Goal: Information Seeking & Learning: Learn about a topic

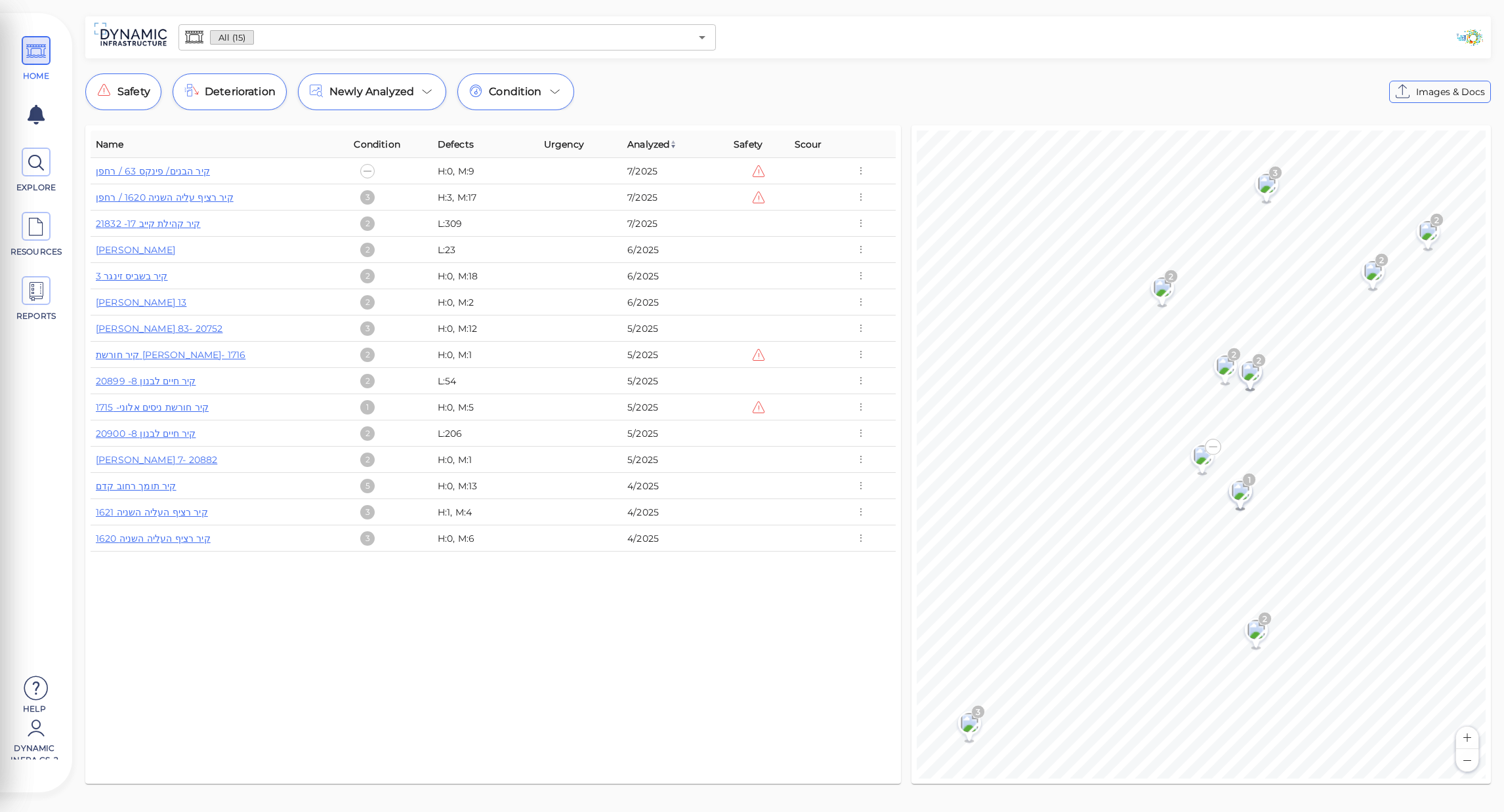
click at [1181, 96] on div "Safety Deterioration Newly Analyzed Condition Images & Docs" at bounding box center [788, 92] width 1405 height 37
click at [160, 326] on link "[PERSON_NAME] 83- 20752" at bounding box center [159, 328] width 127 height 12
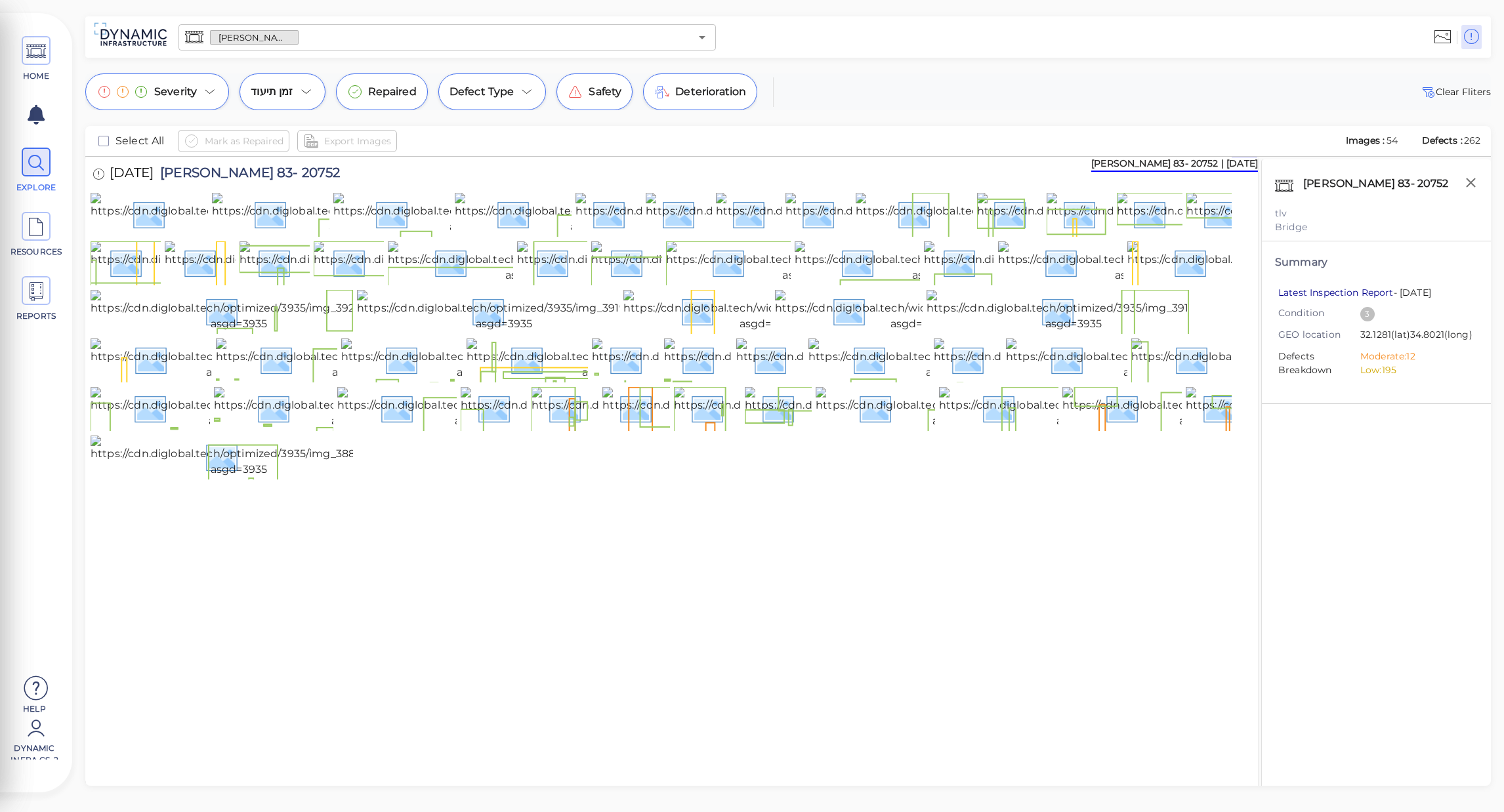
click at [1343, 292] on link "Latest Inspection Report" at bounding box center [1336, 292] width 116 height 12
click at [1054, 93] on div "Severity זמן תיעוד Repaired Defect Type Safety Deterioration Clear Fliters" at bounding box center [788, 92] width 1405 height 37
click at [931, 128] on div "Select All Mark as Repaired Export Images Images : 54 Defects : 262" at bounding box center [788, 141] width 1405 height 31
drag, startPoint x: 40, startPoint y: 166, endPoint x: 49, endPoint y: 102, distance: 64.6
click at [40, 166] on icon at bounding box center [36, 163] width 19 height 29
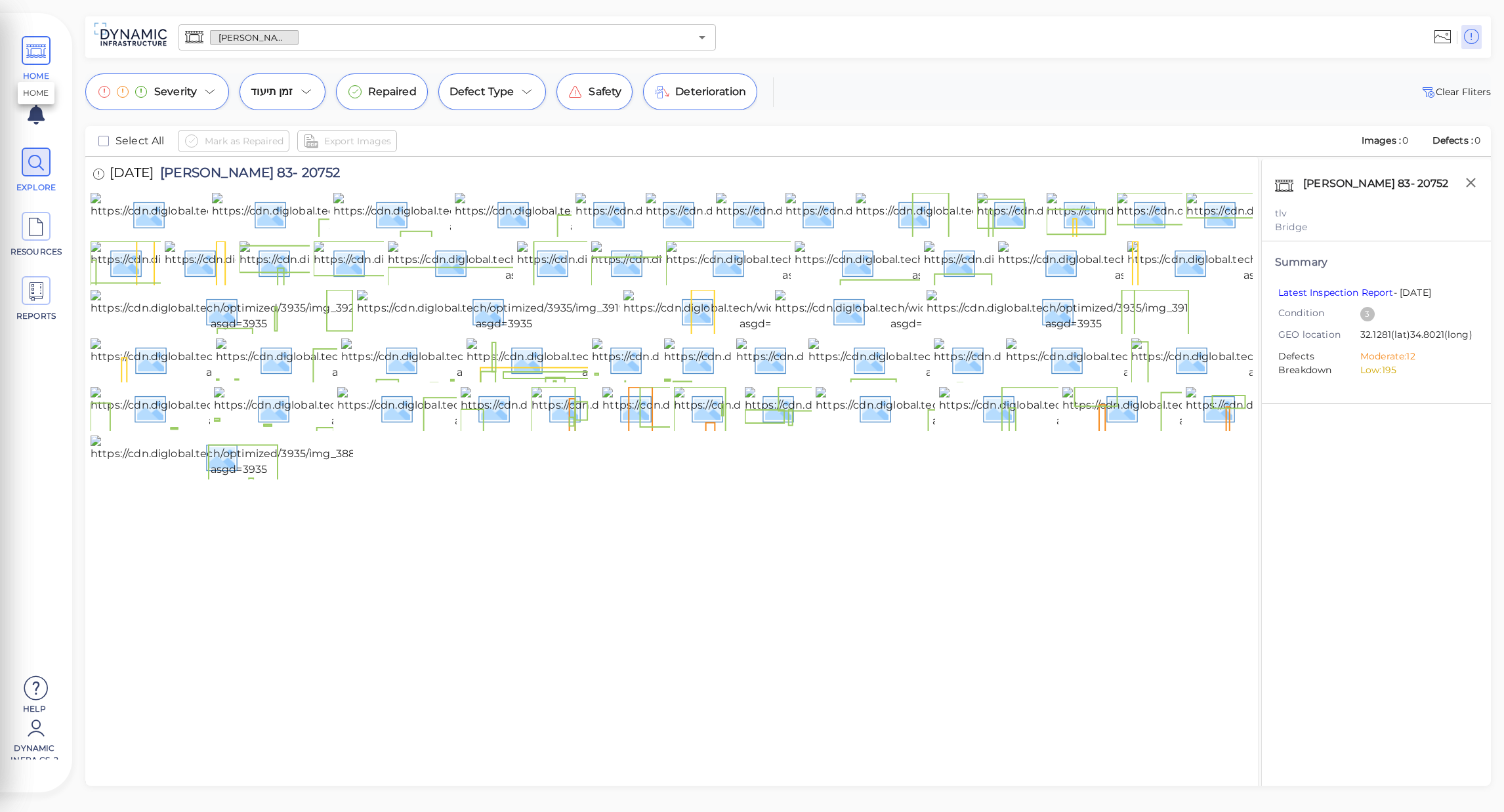
click at [53, 52] on span "HOME" at bounding box center [35, 59] width 59 height 46
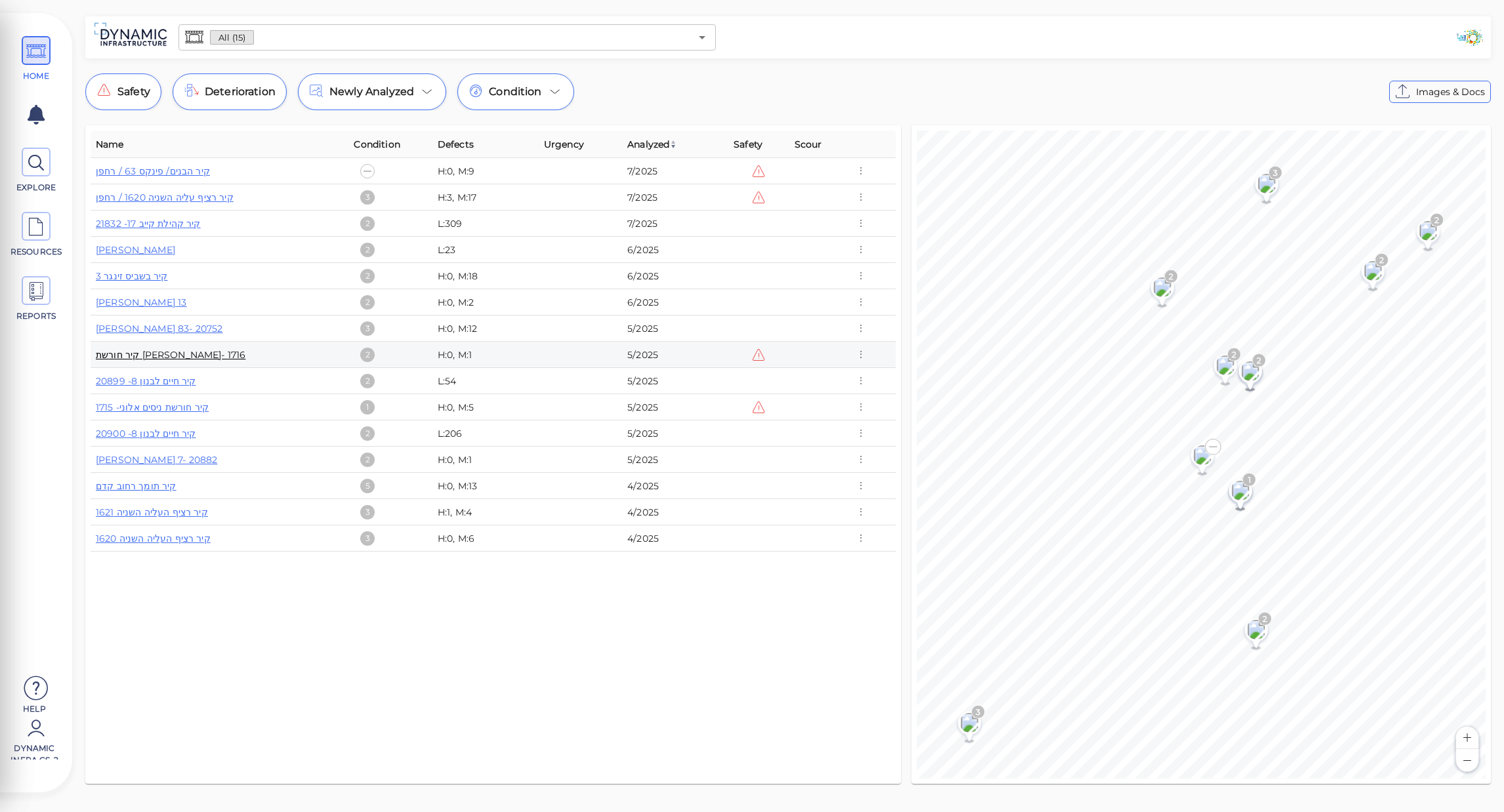
click at [166, 353] on link "קיר חורשת [PERSON_NAME]- 1716" at bounding box center [171, 355] width 150 height 12
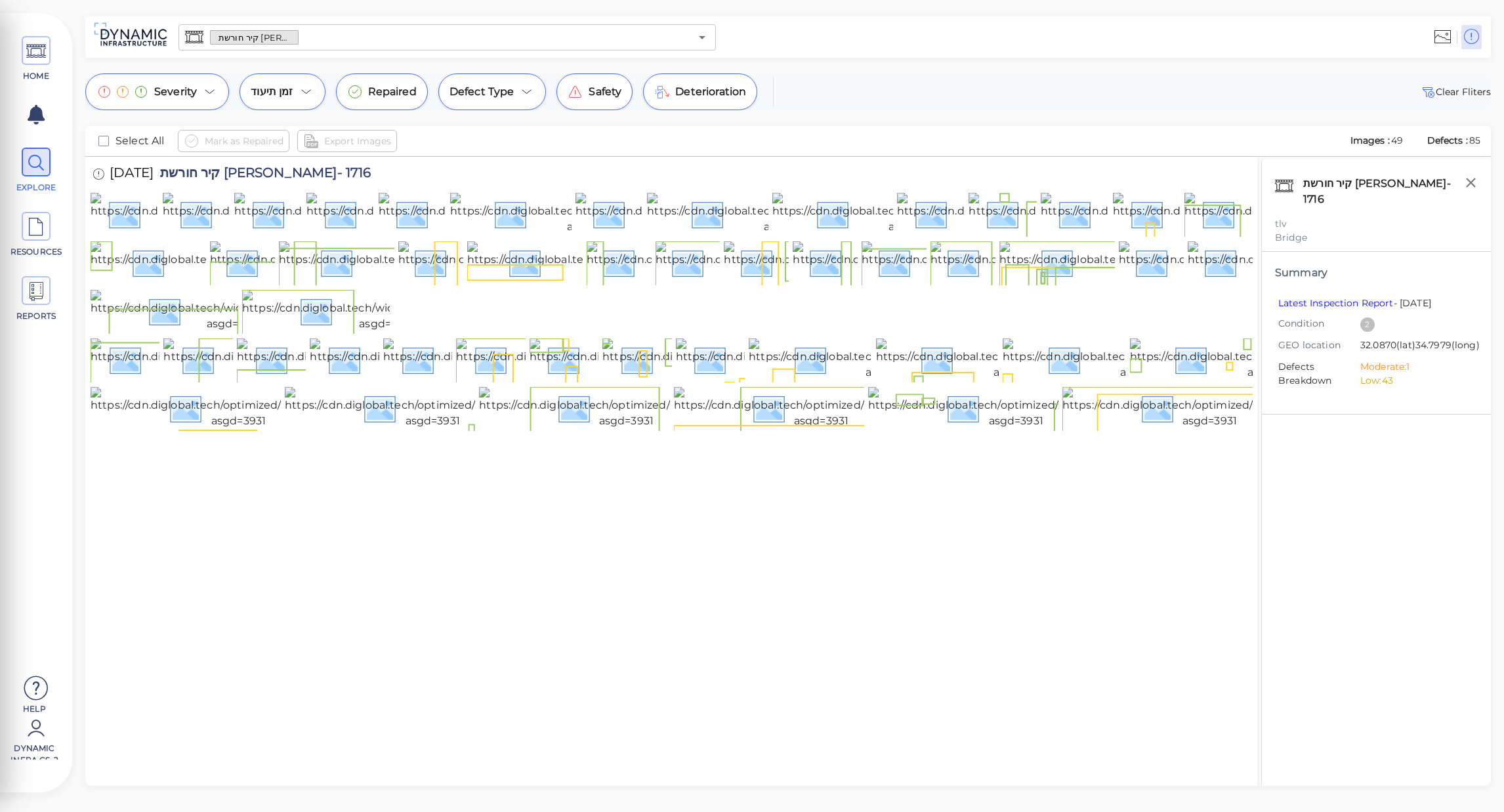
click at [601, 334] on div at bounding box center [672, 312] width 1162 height 44
click at [1102, 131] on div "Mark as Repaired Export Images" at bounding box center [758, 141] width 1161 height 22
click at [48, 72] on span "HOME" at bounding box center [36, 76] width 56 height 12
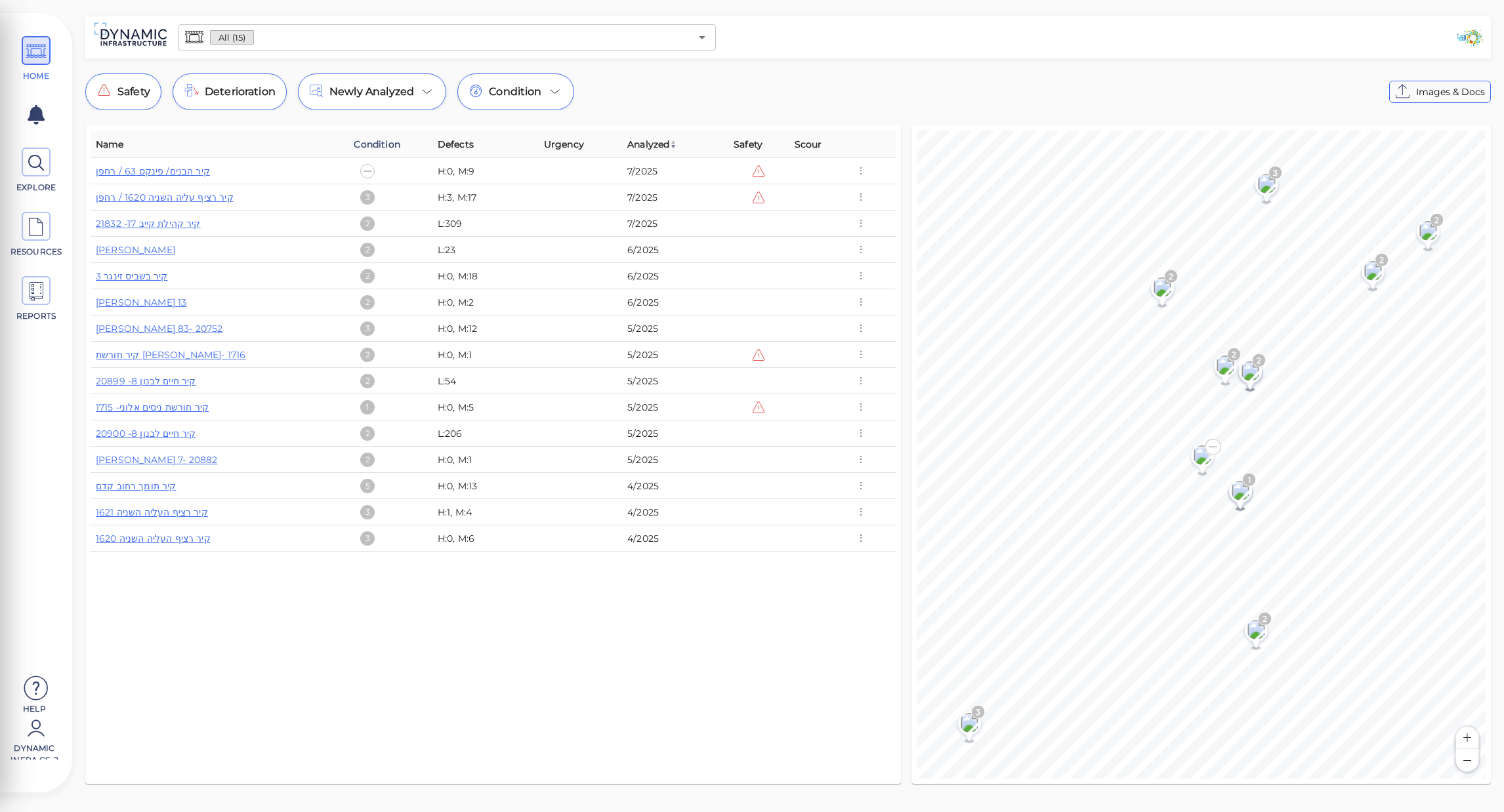
click at [379, 143] on span "Condition" at bounding box center [377, 144] width 46 height 16
click at [194, 484] on link "[PERSON_NAME] 83- 20752" at bounding box center [159, 486] width 127 height 12
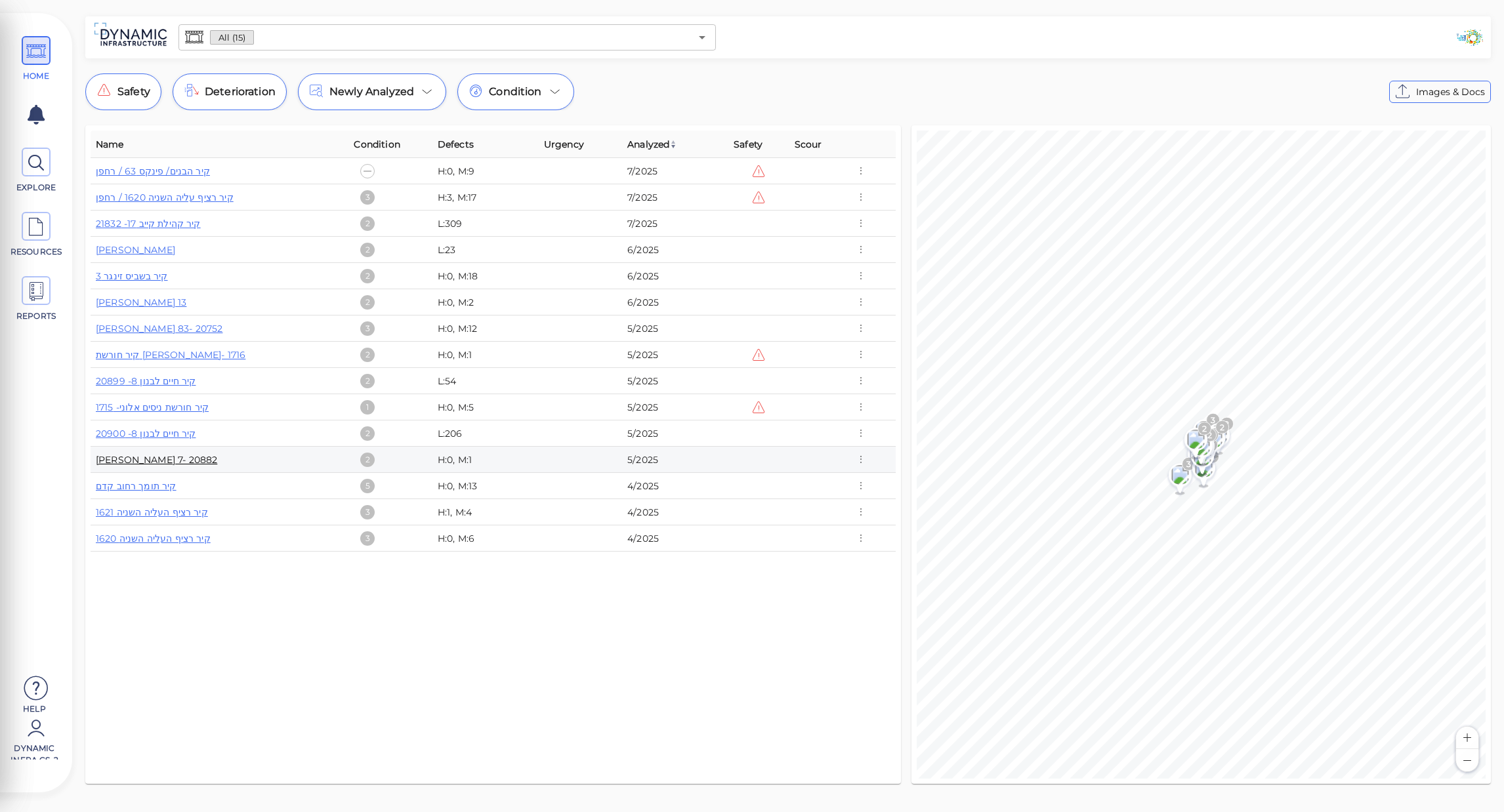
click at [184, 461] on link "[PERSON_NAME] 7- 20882" at bounding box center [157, 459] width 121 height 12
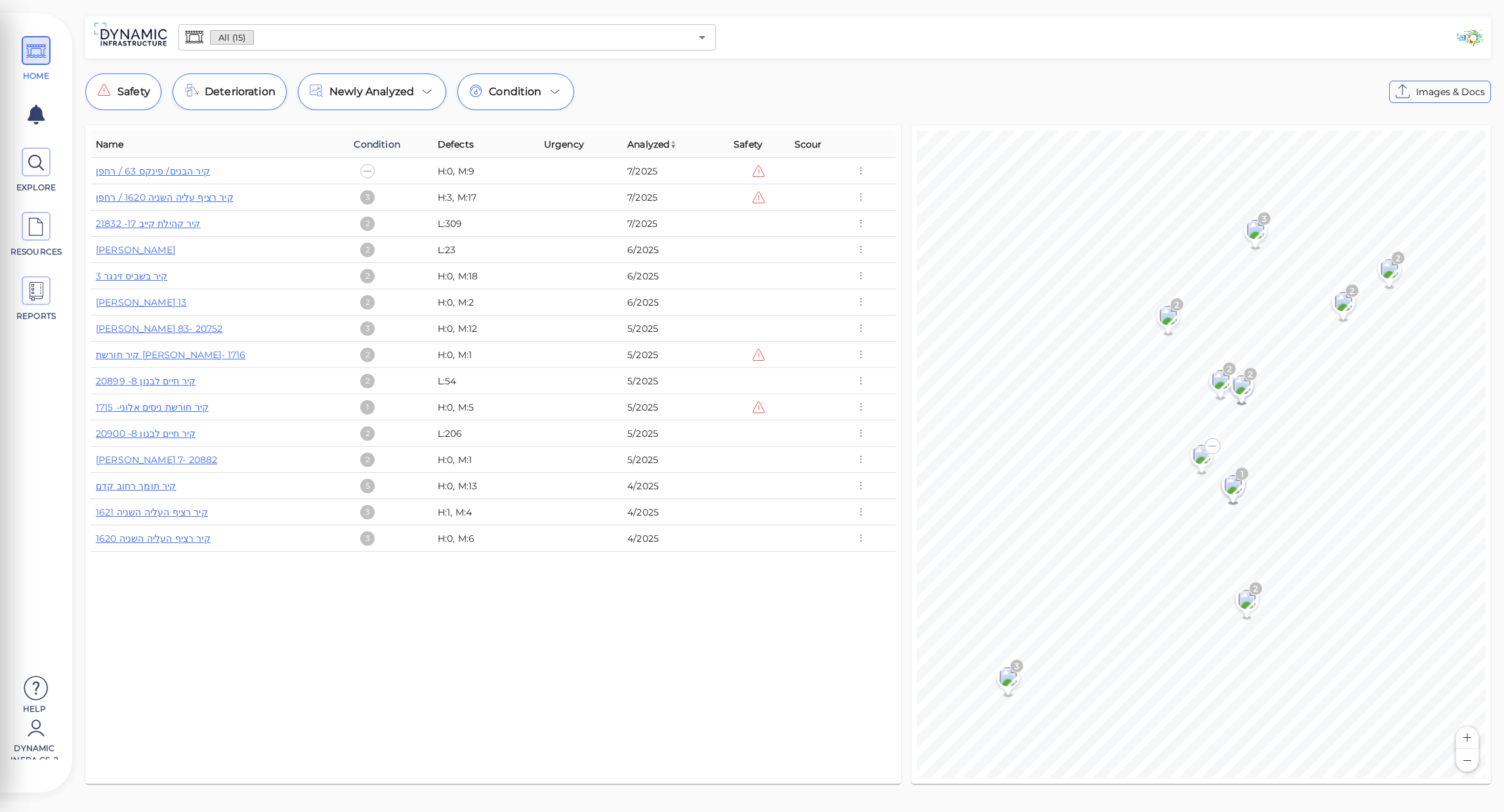
click at [393, 152] on span "Condition" at bounding box center [377, 144] width 46 height 16
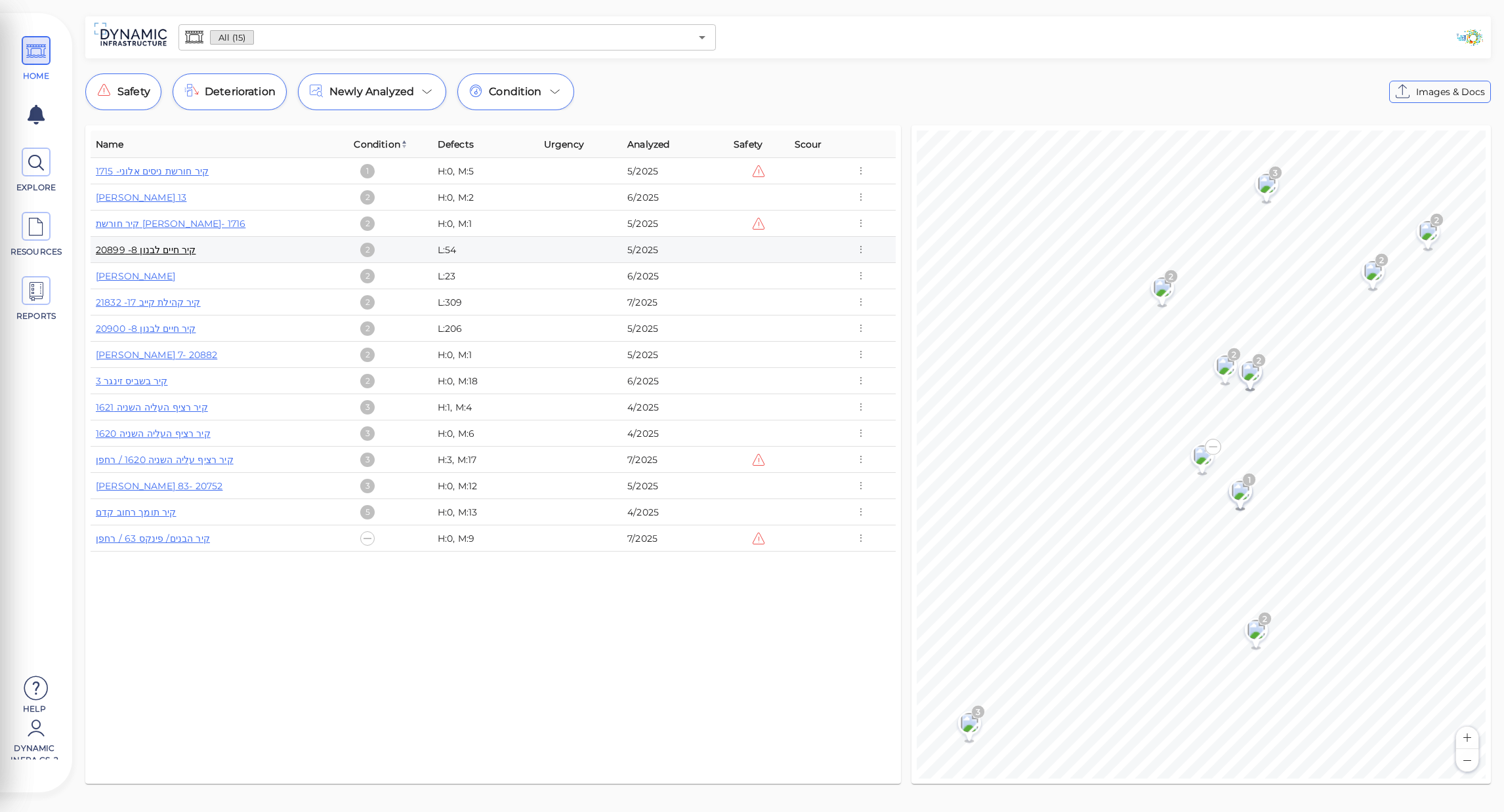
click at [149, 247] on link "קיר חיים לבנון 8- 20899" at bounding box center [145, 250] width 100 height 12
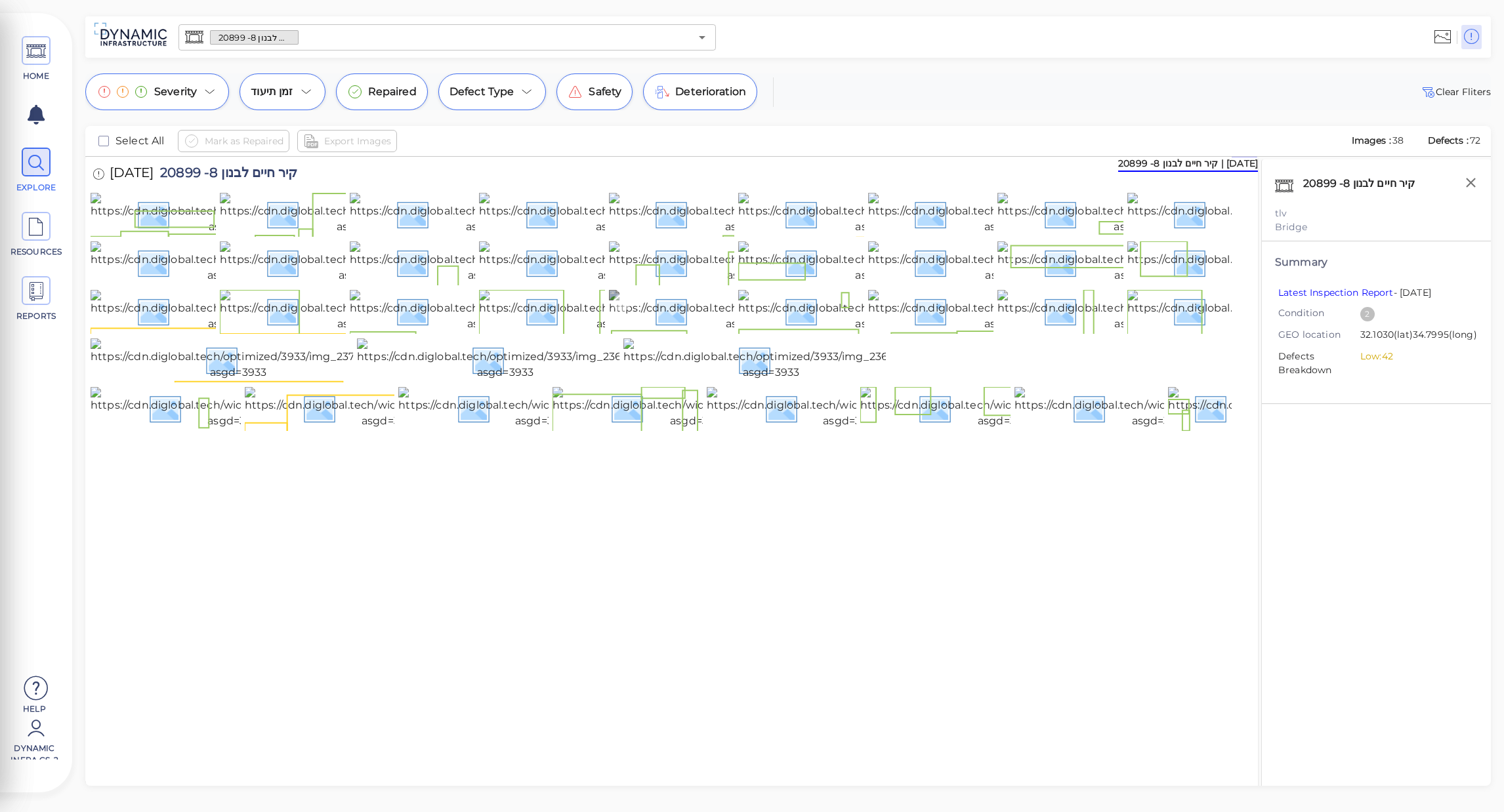
click at [716, 332] on img at bounding box center [754, 311] width 291 height 42
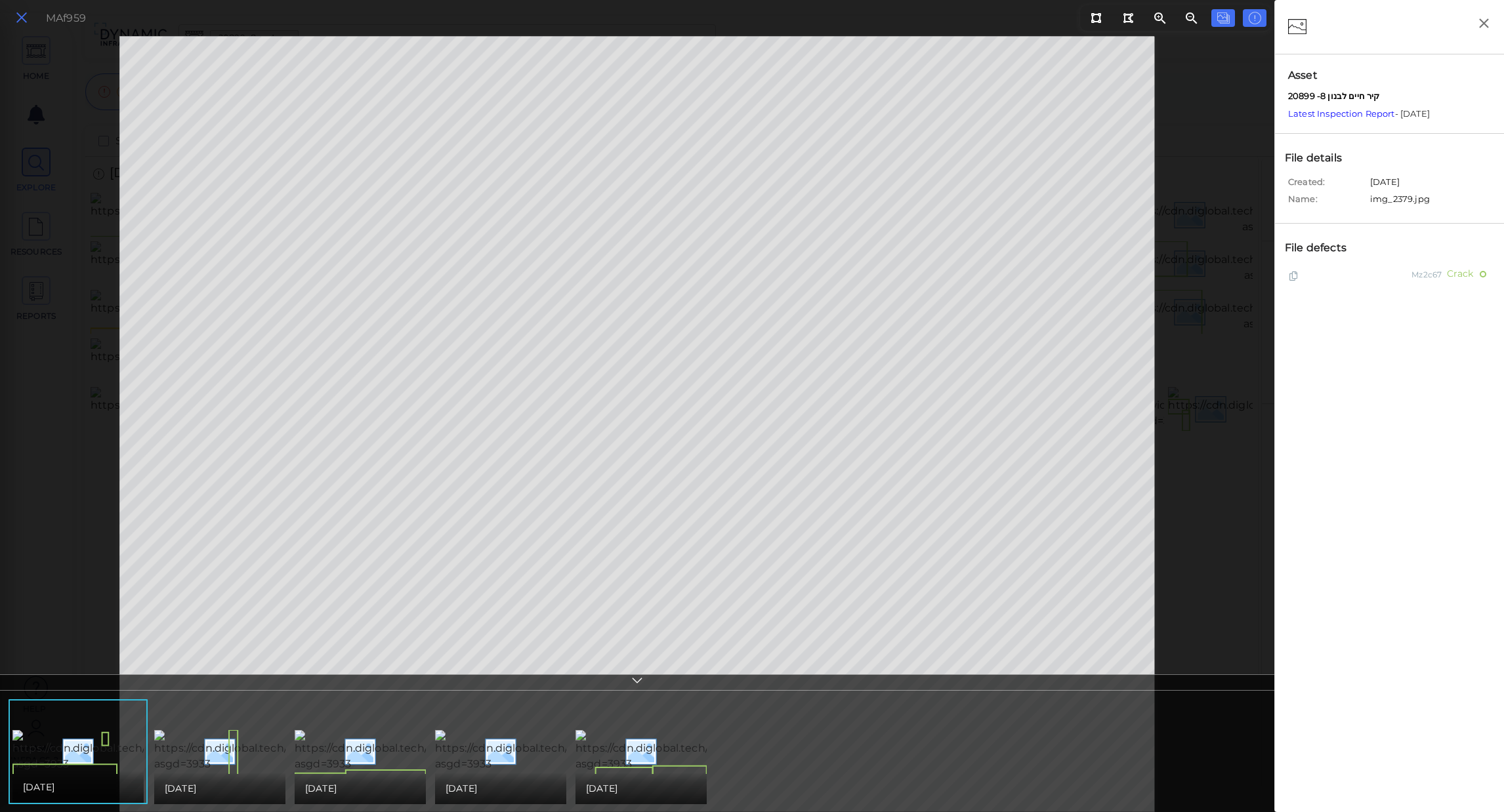
drag, startPoint x: 47, startPoint y: 22, endPoint x: 32, endPoint y: 27, distance: 15.8
click at [33, 26] on div "MAf959" at bounding box center [48, 18] width 88 height 29
click at [26, 26] on icon at bounding box center [22, 17] width 15 height 17
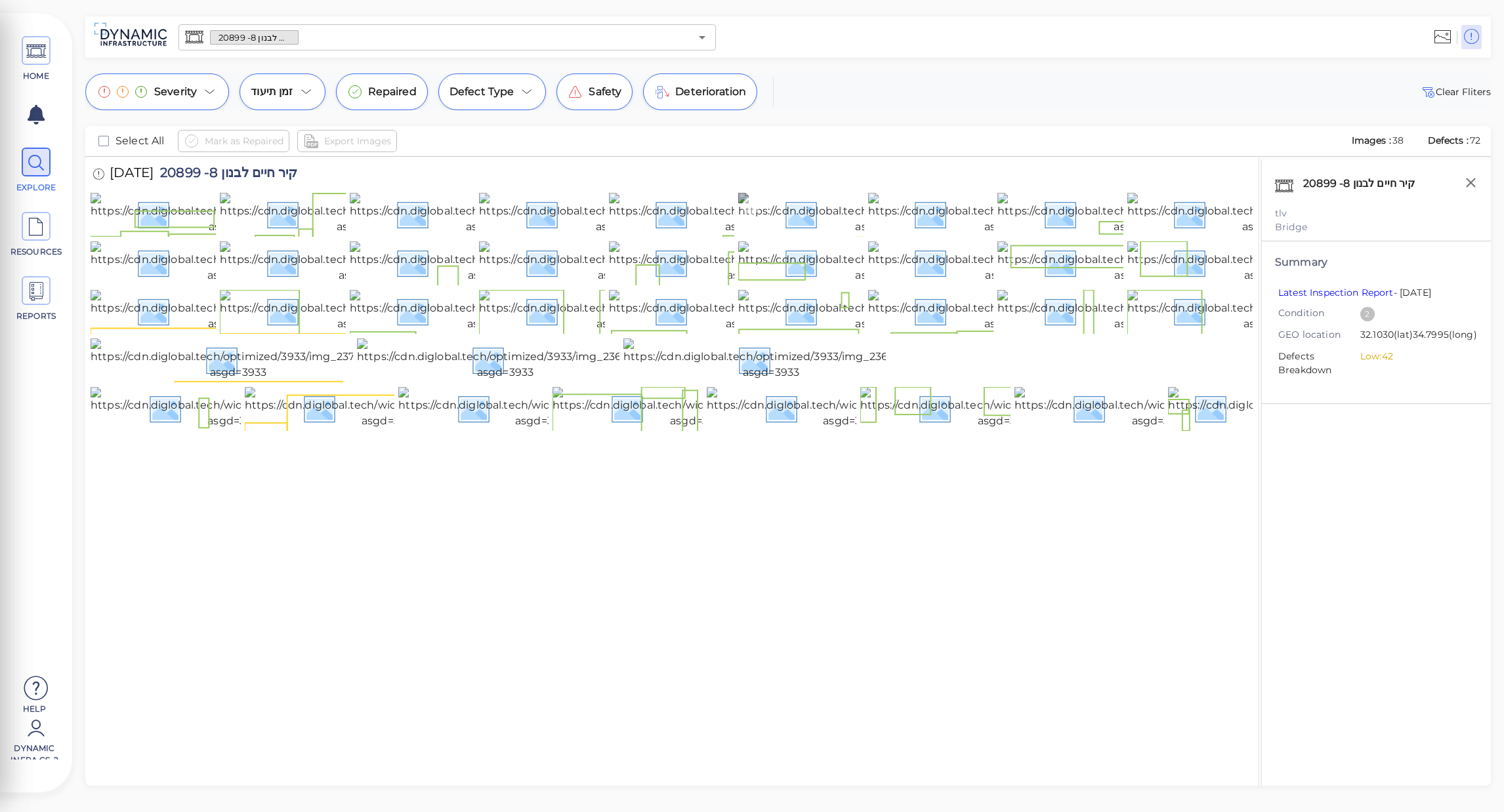
click at [851, 235] on img at bounding box center [884, 214] width 291 height 42
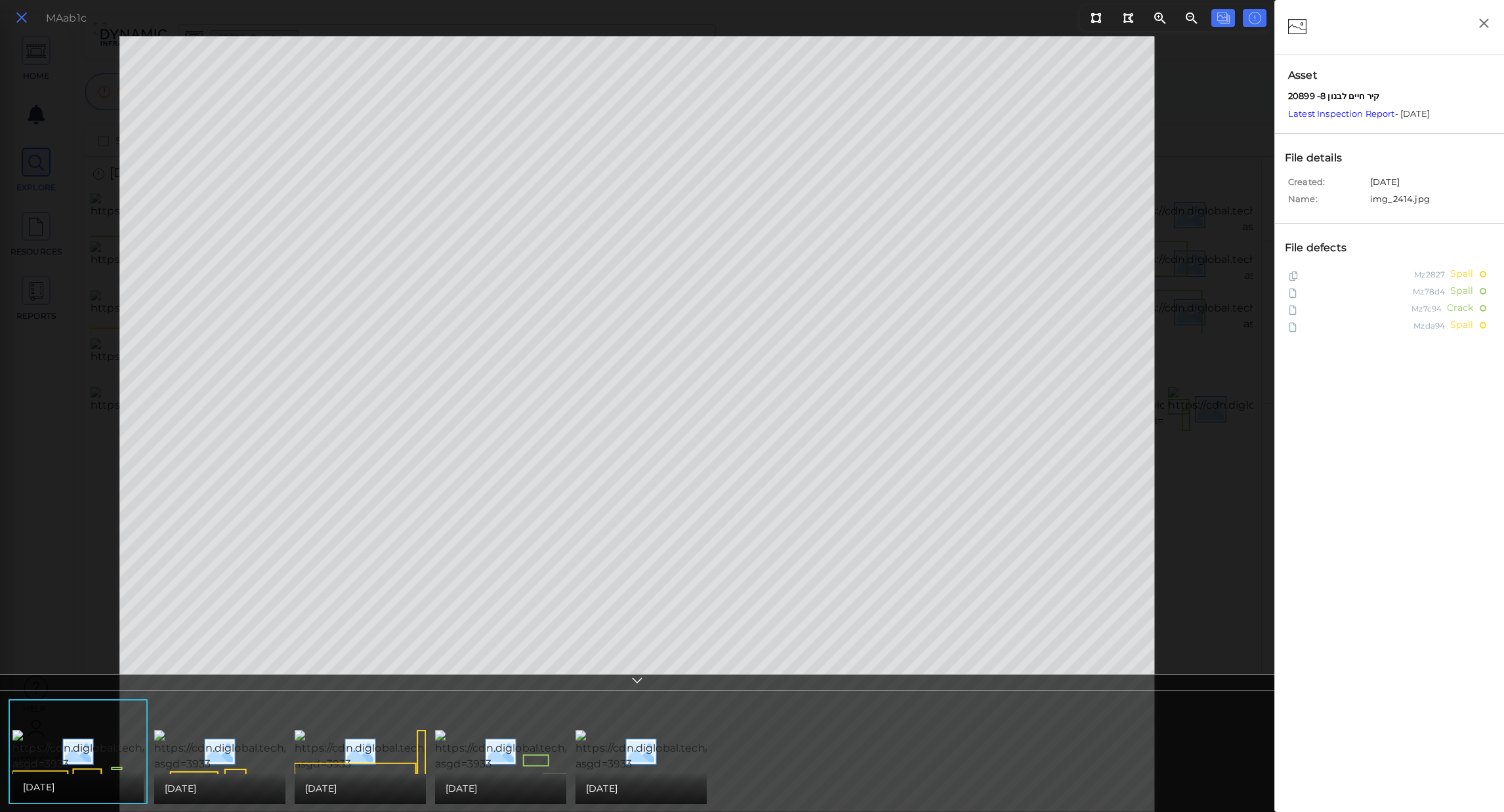
click at [28, 17] on icon at bounding box center [22, 17] width 15 height 17
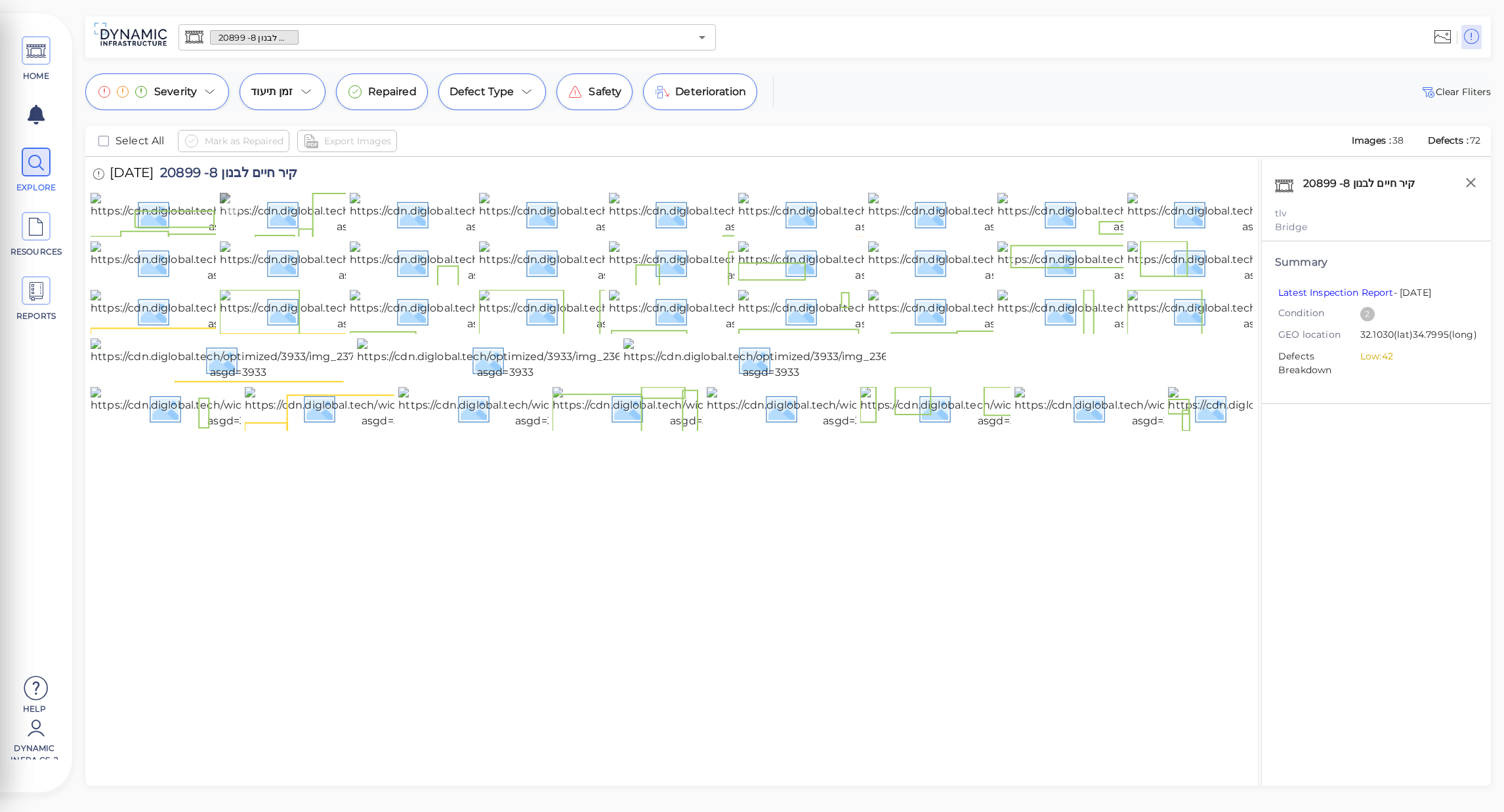
click at [274, 235] on img at bounding box center [365, 214] width 290 height 42
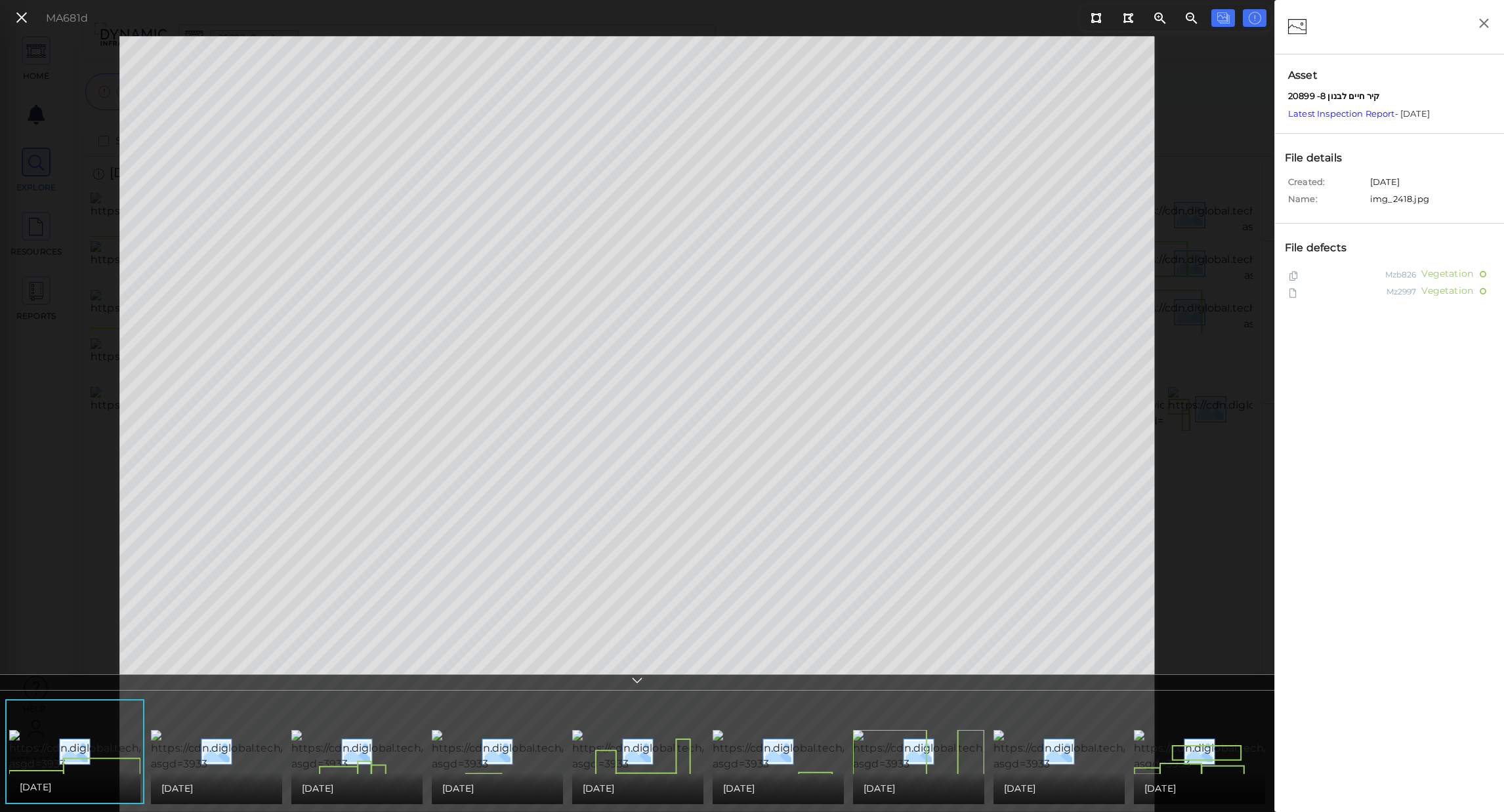
click at [24, 606] on div "MA681d" at bounding box center [637, 424] width 1274 height 776
click at [68, 139] on div "MA681d" at bounding box center [637, 424] width 1274 height 776
click at [1191, 83] on div "MA681d" at bounding box center [637, 424] width 1274 height 776
click at [27, 15] on icon at bounding box center [22, 17] width 15 height 17
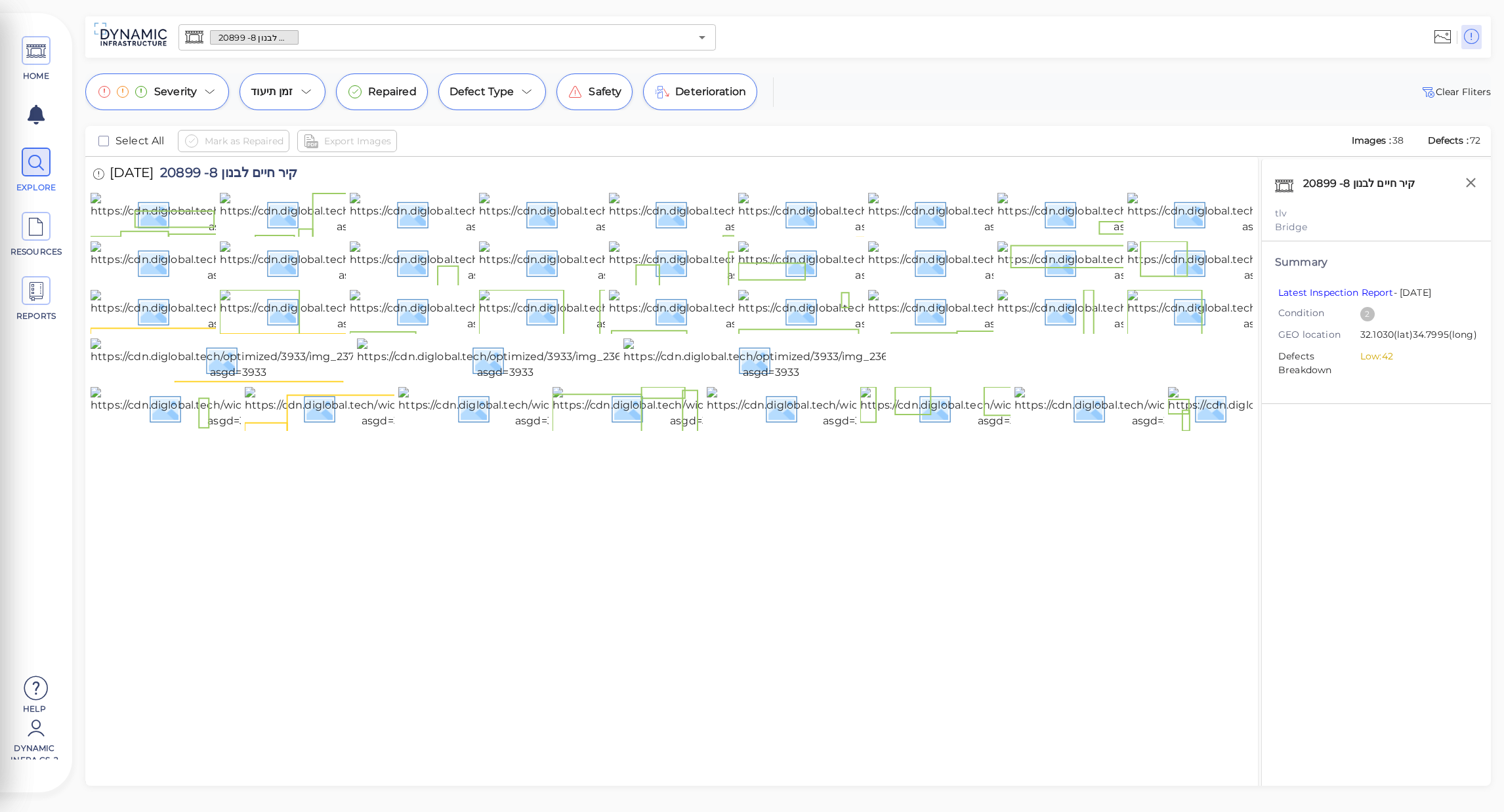
click at [927, 99] on div "Severity זמן תיעוד Repaired Defect Type Safety Deterioration Clear Fliters" at bounding box center [788, 92] width 1405 height 37
click at [13, 51] on span "HOME" at bounding box center [35, 59] width 59 height 46
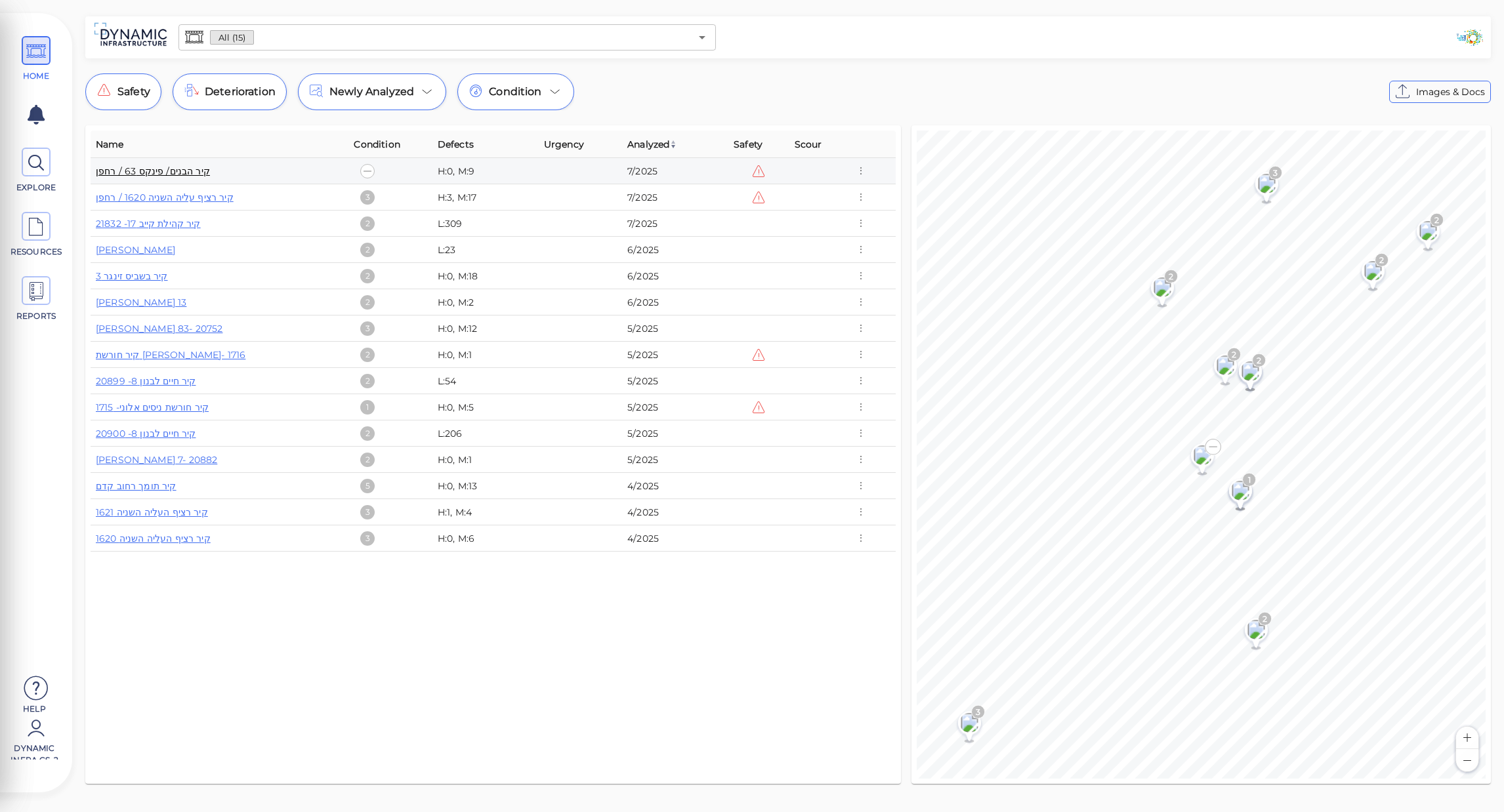
click at [180, 177] on link "קיר הבנים/ פינקס 63 / רחפן" at bounding box center [153, 171] width 114 height 12
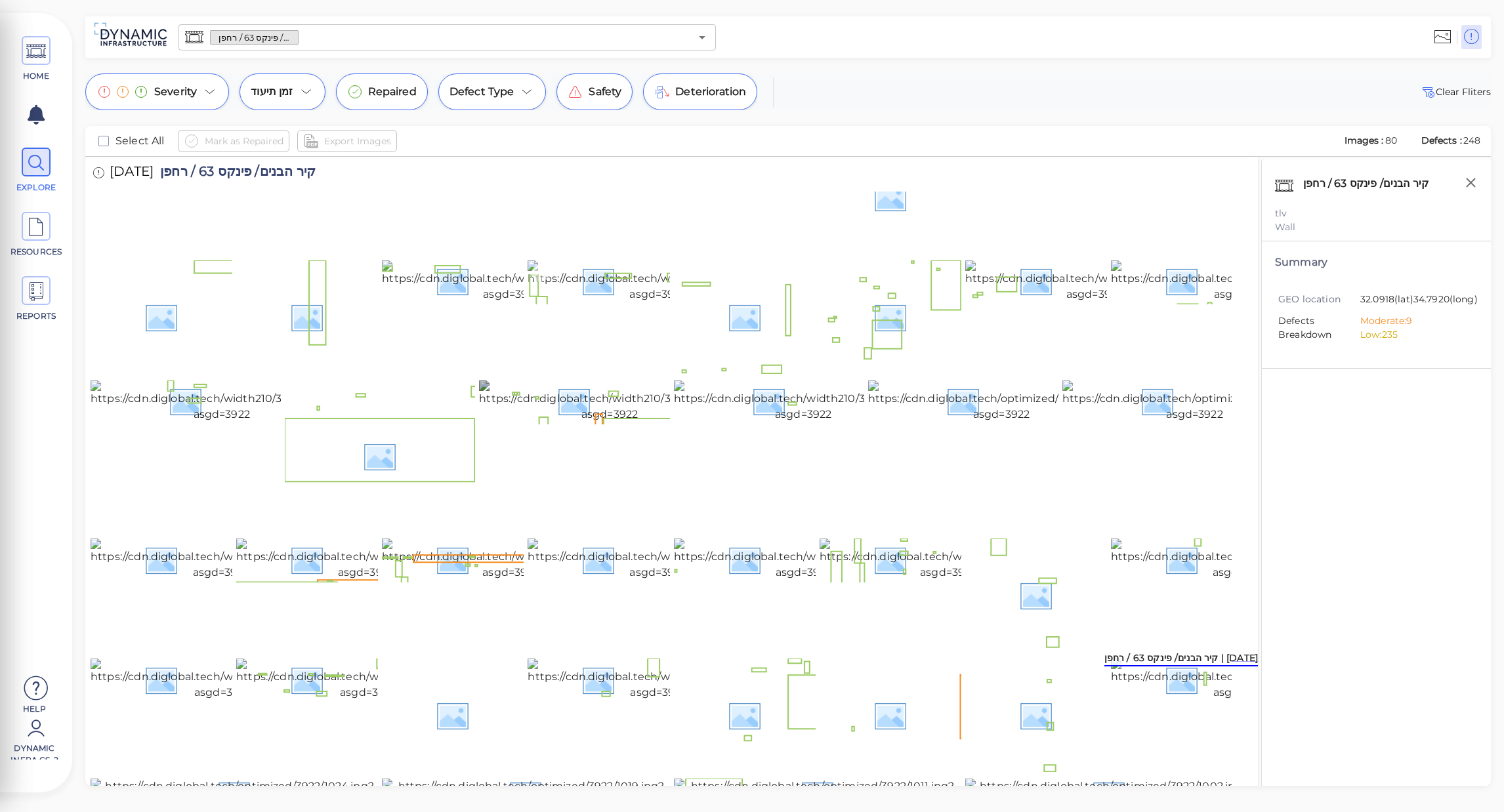
scroll to position [857, 0]
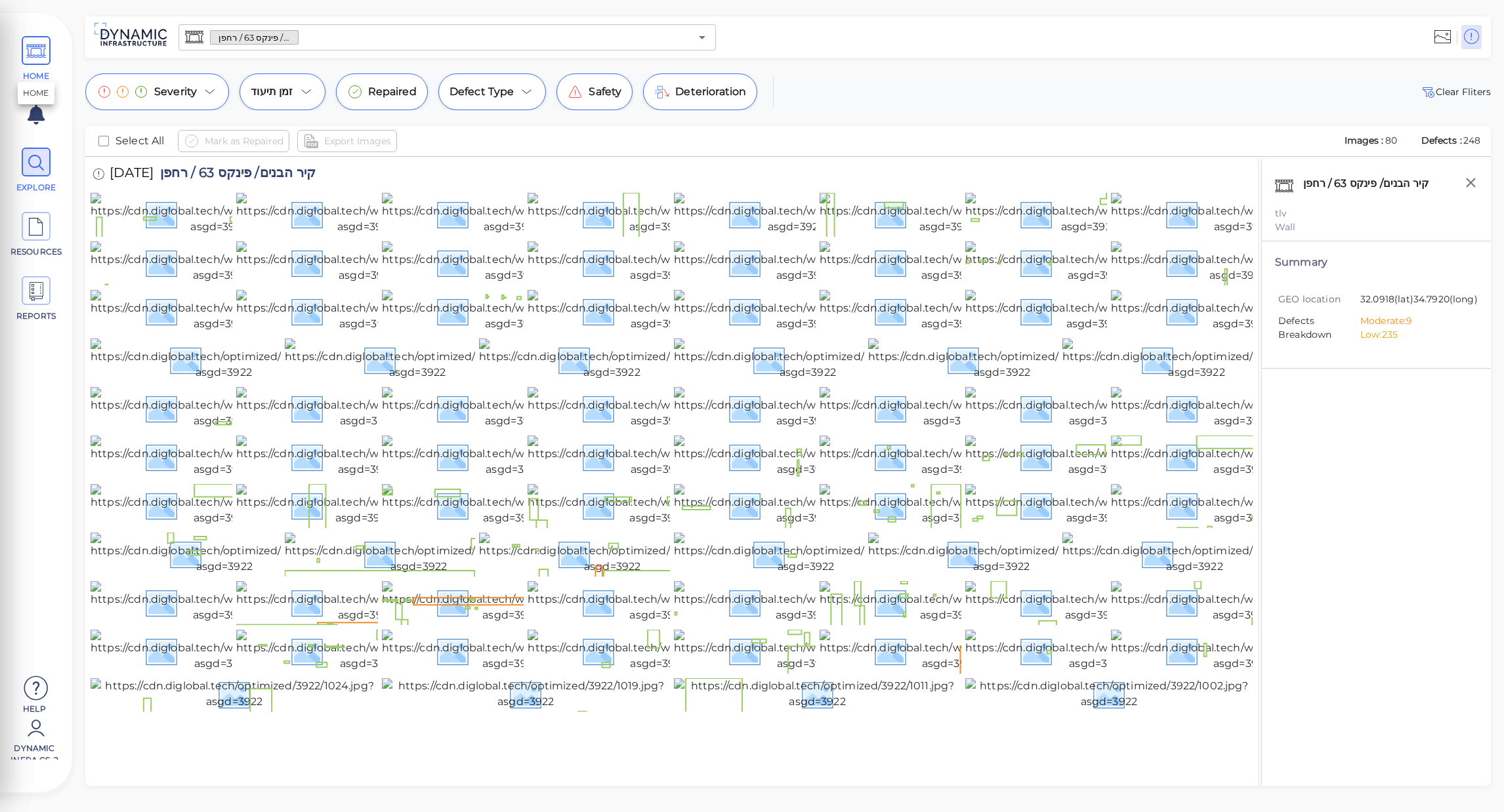
click at [48, 43] on span at bounding box center [35, 50] width 29 height 29
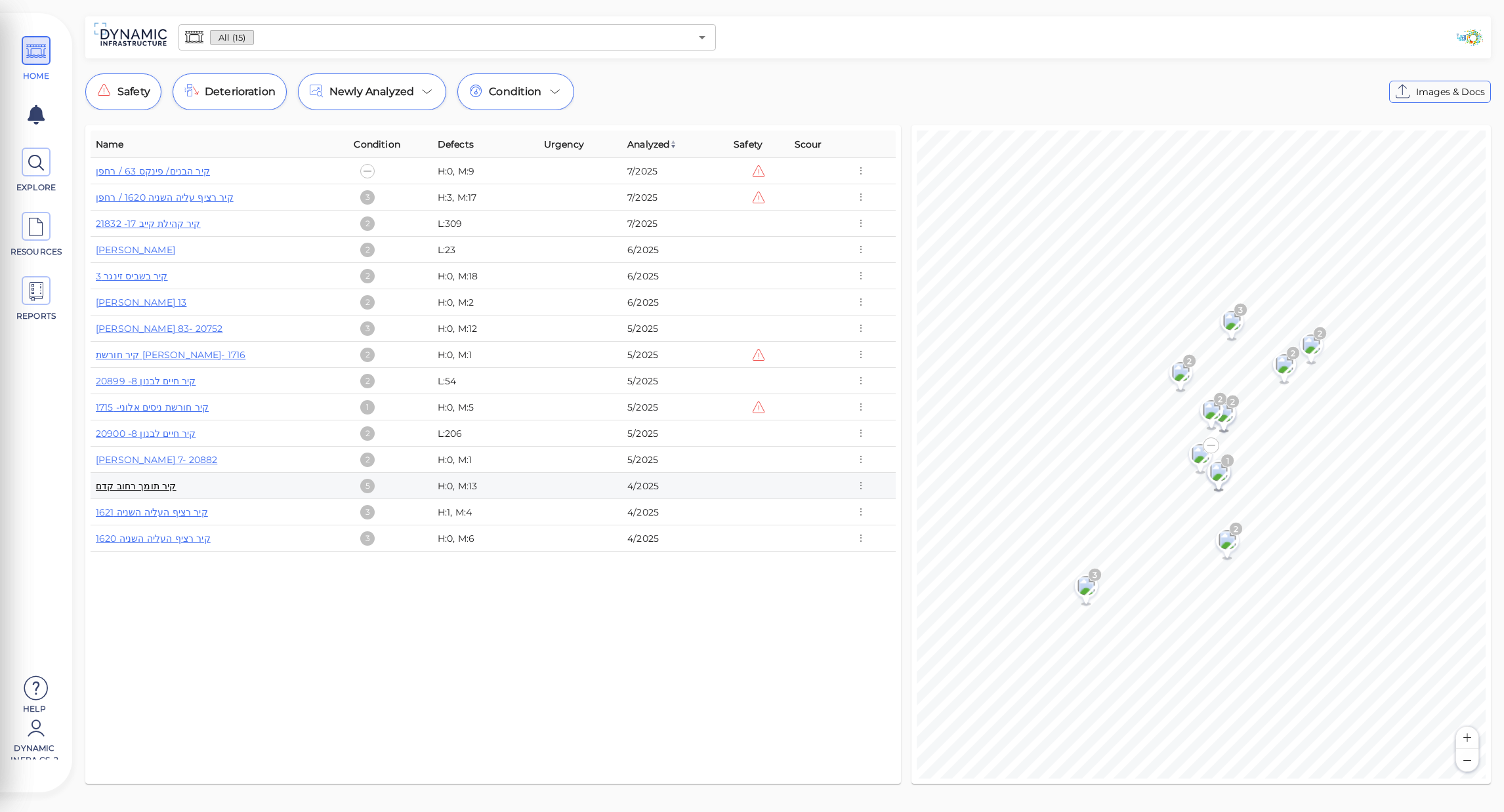
click at [151, 490] on link "קיר תומך רחוב קדם" at bounding box center [136, 486] width 81 height 12
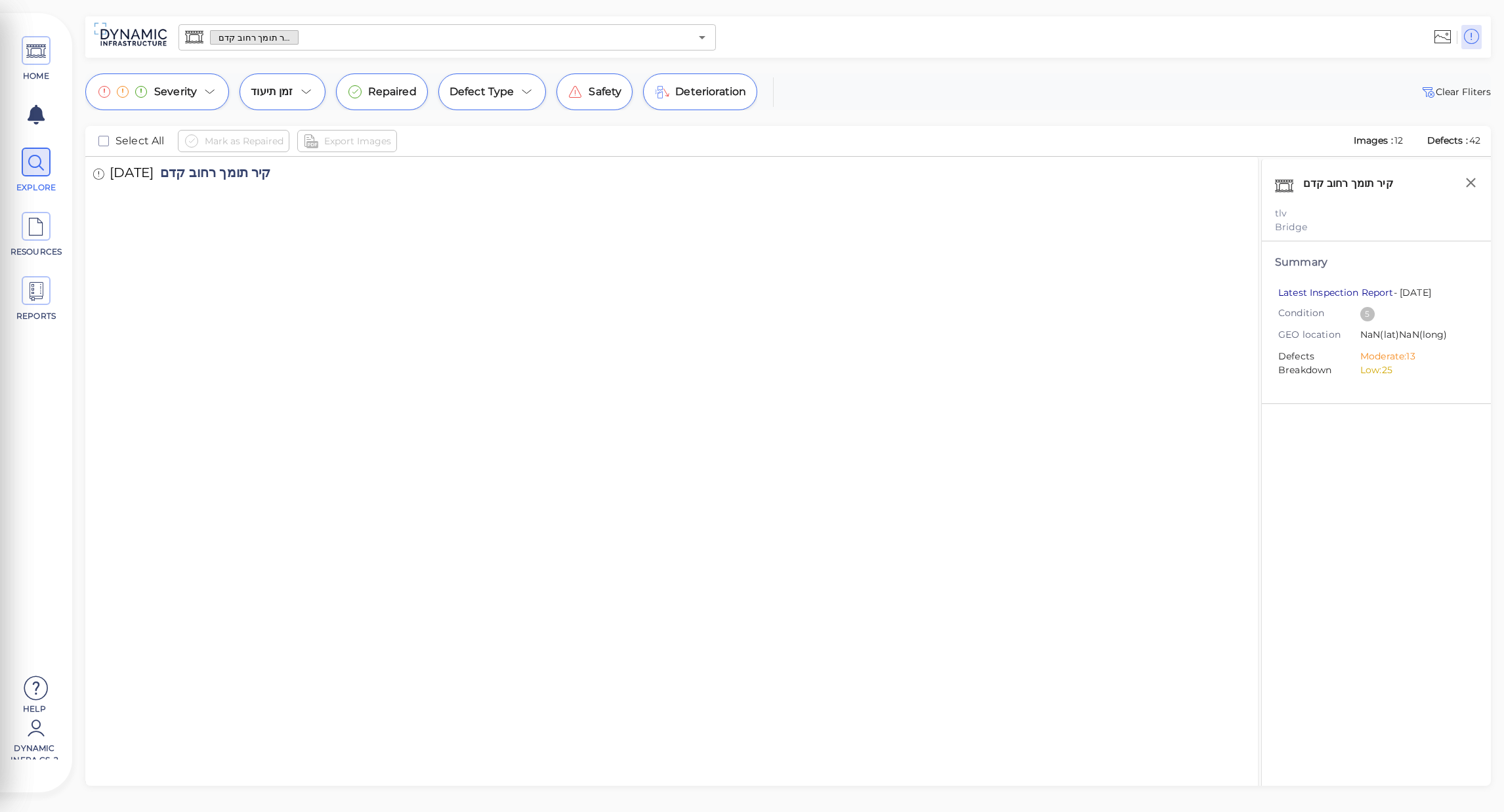
click at [1304, 287] on link "Latest Inspection Report" at bounding box center [1336, 292] width 116 height 12
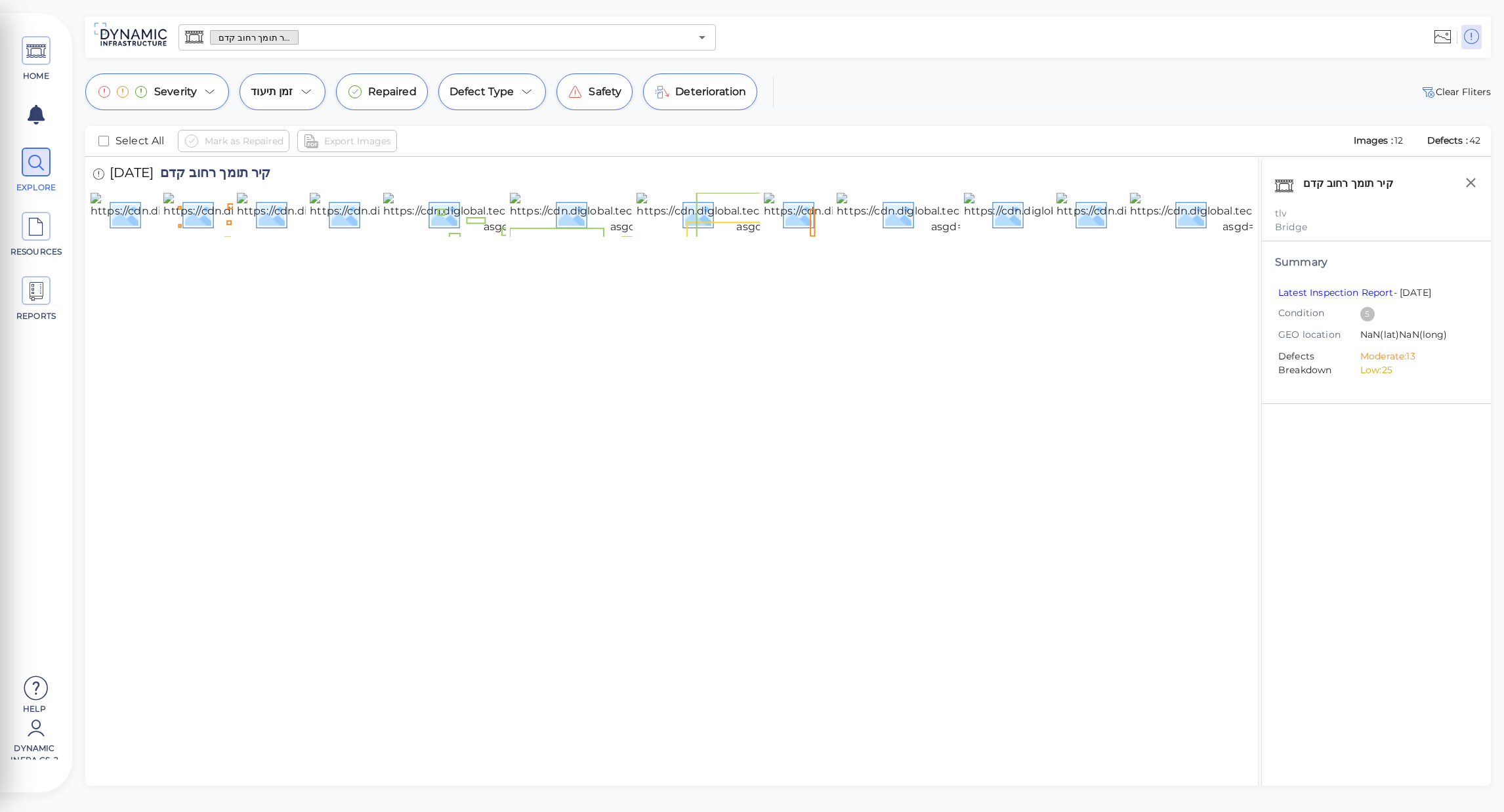
click at [836, 385] on div "[DATE] קיר תומך רחוב קדם" at bounding box center [672, 486] width 1162 height 660
click at [924, 149] on div "Mark as Repaired Export Images" at bounding box center [759, 141] width 1164 height 22
click at [762, 452] on div "[DATE] קיר תומך רחוב קדם" at bounding box center [672, 486] width 1162 height 660
click at [22, 66] on span "HOME" at bounding box center [35, 59] width 59 height 46
